Goal: Task Accomplishment & Management: Manage account settings

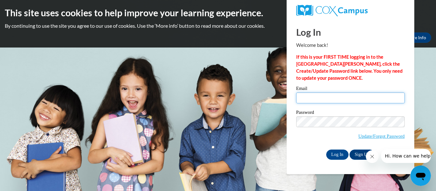
click at [310, 97] on input "Email" at bounding box center [350, 98] width 109 height 11
type input "[EMAIL_ADDRESS][DOMAIN_NAME]"
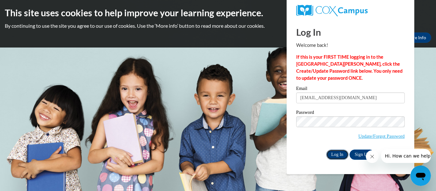
click at [341, 154] on input "Log In" at bounding box center [337, 155] width 22 height 10
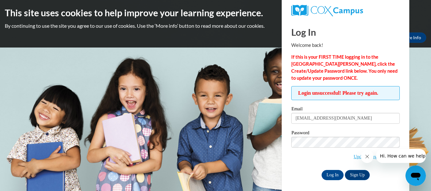
click at [414, 138] on body "This site uses cookies to help improve your learning experience. By continuing …" at bounding box center [215, 95] width 431 height 191
click at [335, 173] on input "Log In" at bounding box center [333, 175] width 22 height 10
click at [414, 133] on body "This site uses cookies to help improve your learning experience. By continuing …" at bounding box center [215, 95] width 431 height 191
click at [382, 183] on div "Log In Welcome back! If this is your FIRST TIME logging in to the NEW Cox Campu…" at bounding box center [345, 107] width 137 height 176
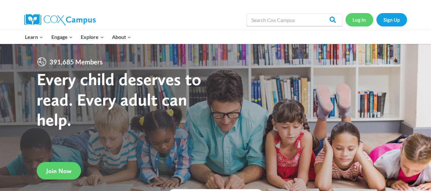
click at [360, 18] on link "Log In" at bounding box center [360, 19] width 28 height 13
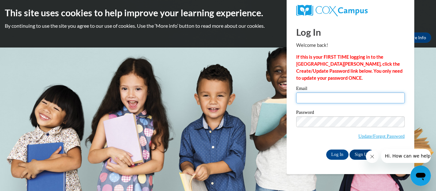
click at [305, 99] on input "Email" at bounding box center [350, 98] width 109 height 11
type input "[EMAIL_ADDRESS][DOMAIN_NAME]"
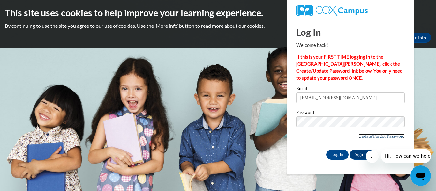
click at [375, 135] on link "Update/Forgot Password" at bounding box center [382, 136] width 46 height 5
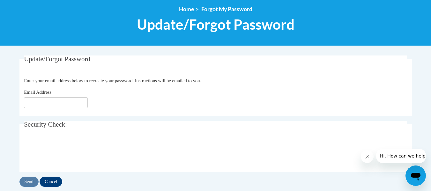
scroll to position [85, 0]
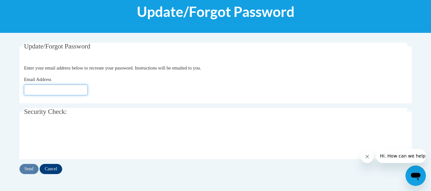
click at [40, 88] on input "Email Address" at bounding box center [56, 90] width 64 height 11
type input "[EMAIL_ADDRESS][DOMAIN_NAME]"
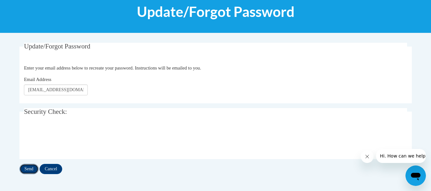
click at [29, 169] on input "Send" at bounding box center [28, 169] width 19 height 10
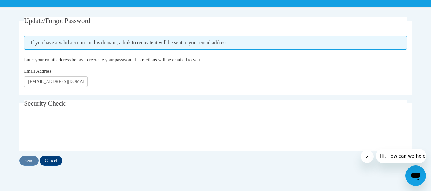
scroll to position [124, 0]
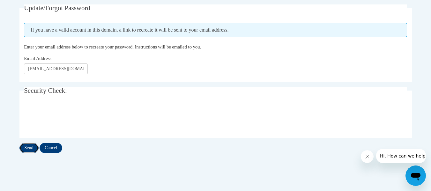
click at [25, 147] on input "Send" at bounding box center [28, 148] width 19 height 10
